Goal: Go to known website: Go to known website

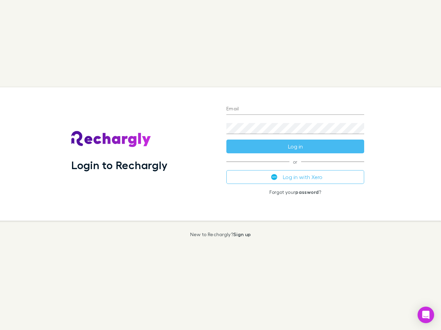
click at [220, 165] on div "Login to Rechargly" at bounding box center [143, 154] width 155 height 134
click at [295, 109] on input "Email" at bounding box center [295, 109] width 138 height 11
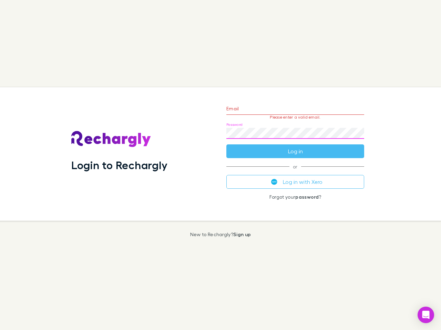
click at [295, 147] on form "Email Please enter a valid email. Password Log in" at bounding box center [295, 128] width 138 height 60
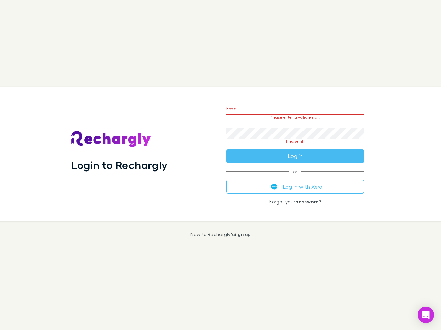
click at [295, 177] on div "Email Please enter a valid email. Password Please fill Log in or Log in with Xe…" at bounding box center [295, 154] width 149 height 134
click at [425, 315] on icon "Open Intercom Messenger" at bounding box center [425, 315] width 7 height 8
